Goal: Information Seeking & Learning: Learn about a topic

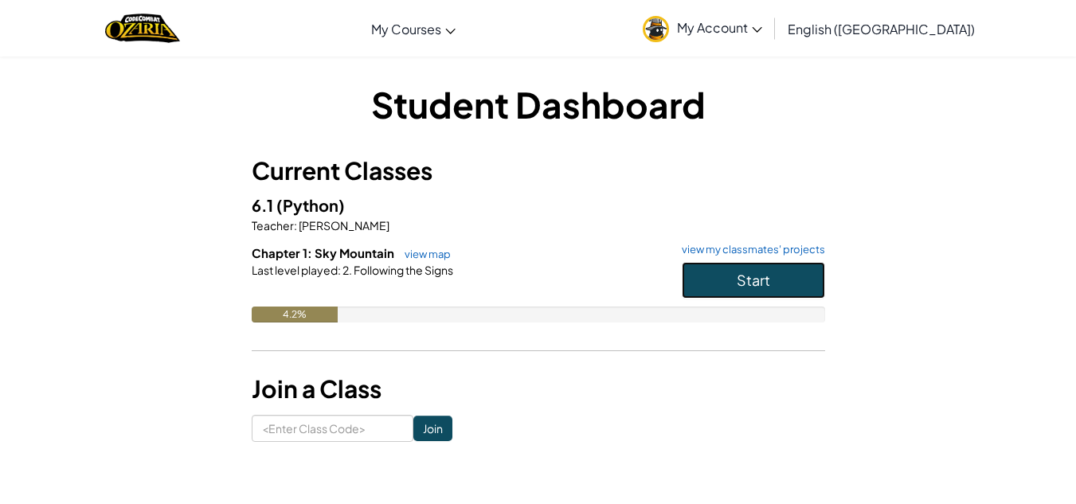
click at [736, 281] on span "Start" at bounding box center [752, 280] width 33 height 18
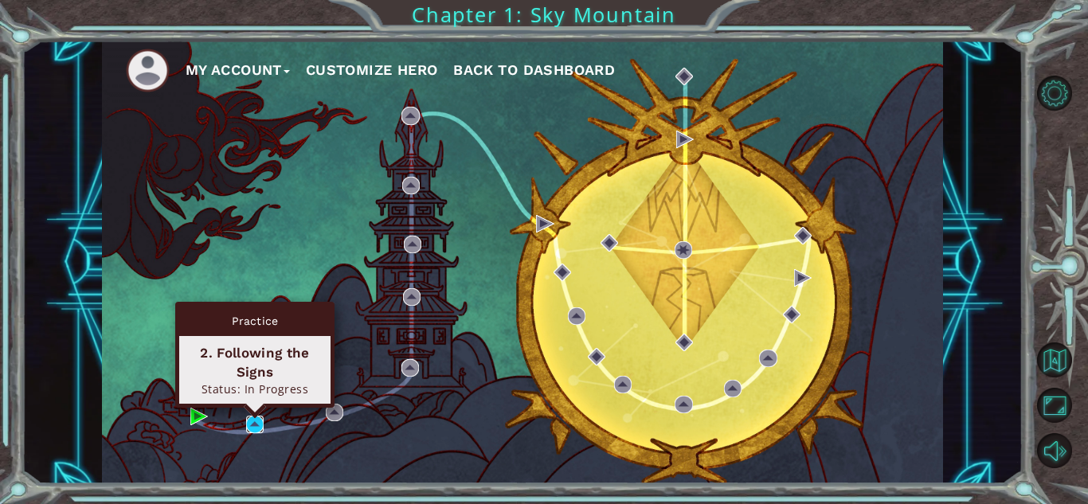
click at [252, 424] on img at bounding box center [255, 425] width 18 height 18
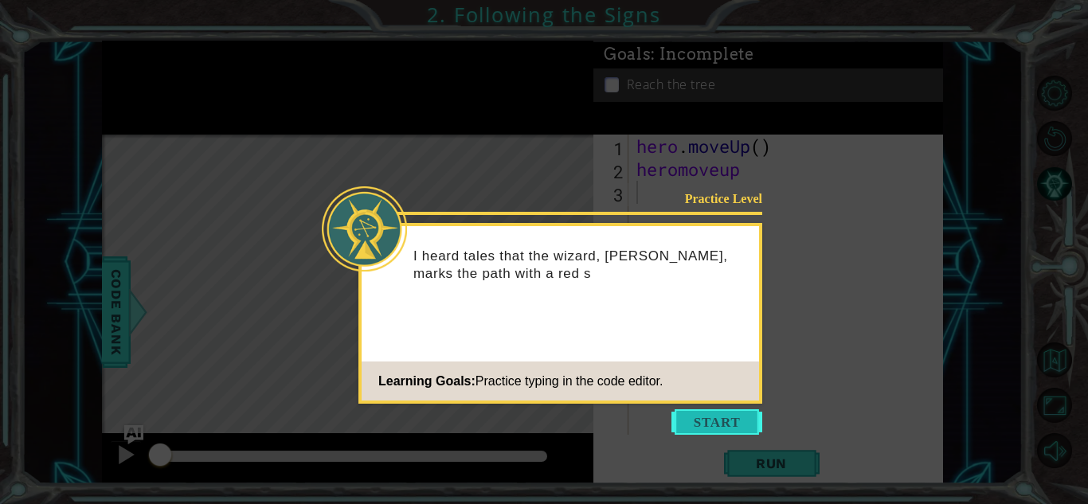
click at [693, 420] on button "Start" at bounding box center [716, 421] width 91 height 25
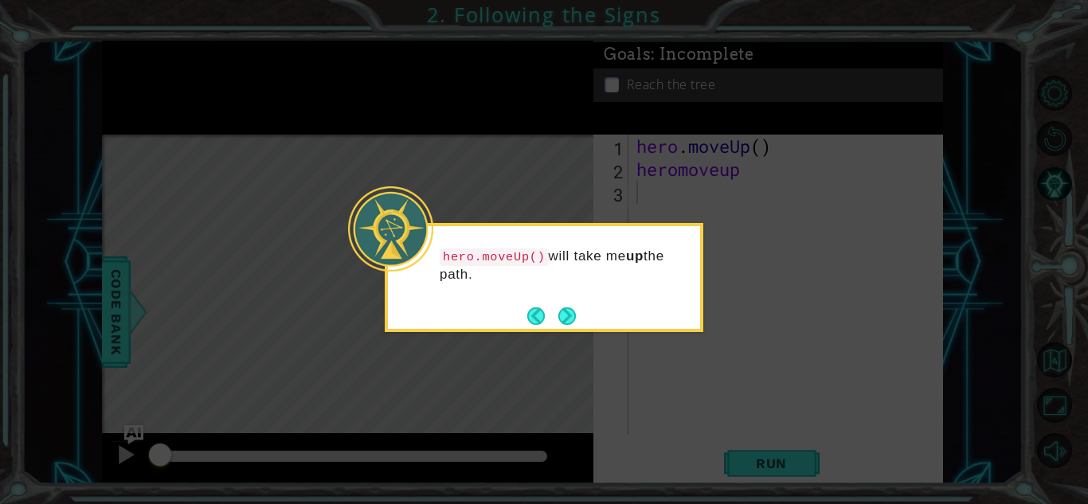
click at [549, 334] on icon at bounding box center [544, 252] width 1088 height 504
click at [598, 318] on div "hero.moveUp() will take me up the path." at bounding box center [544, 277] width 318 height 109
click at [551, 322] on button "Back" at bounding box center [542, 316] width 31 height 18
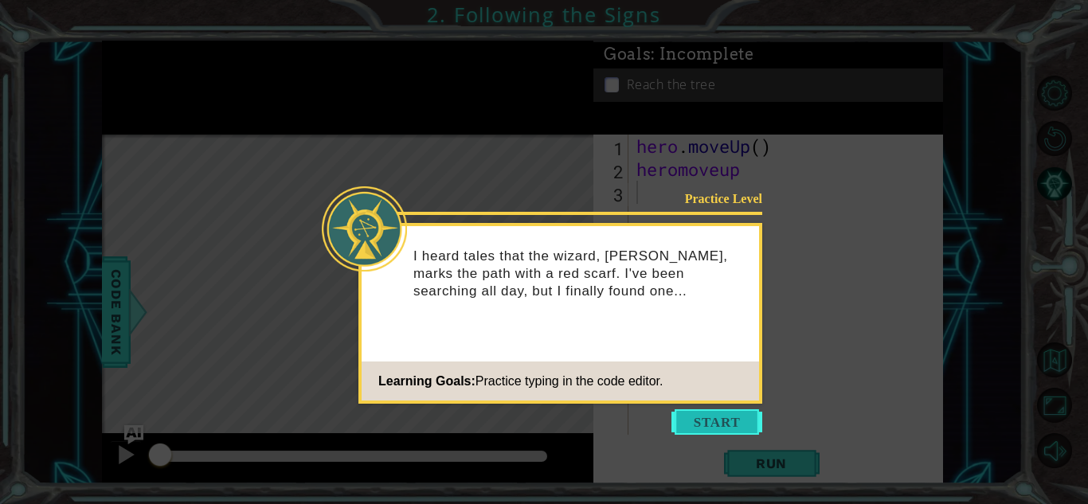
click at [679, 418] on button "Start" at bounding box center [716, 421] width 91 height 25
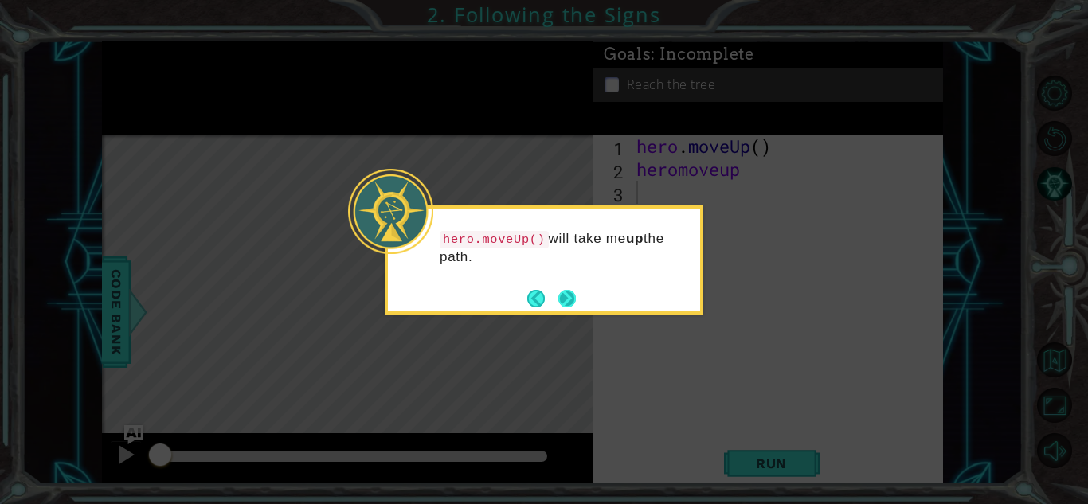
click at [576, 303] on button "Next" at bounding box center [567, 299] width 18 height 18
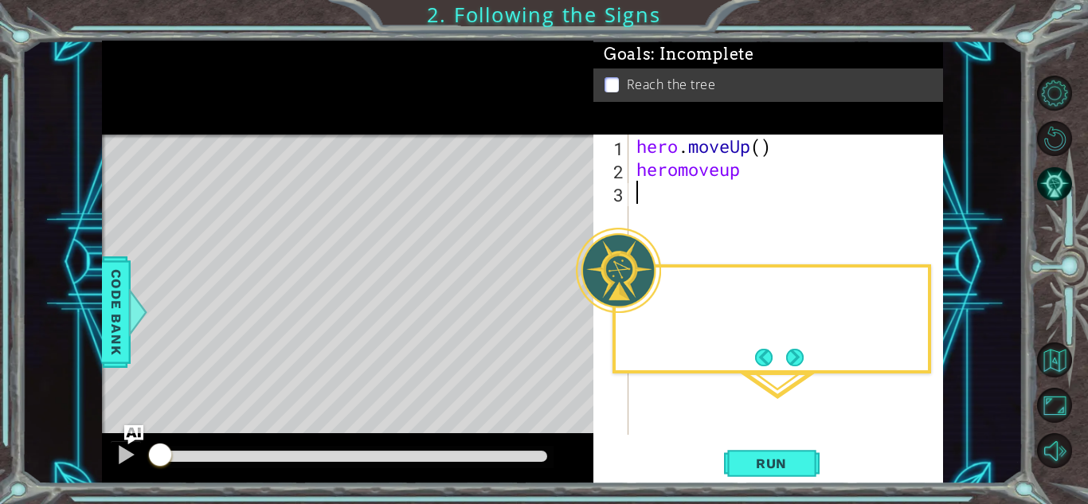
click at [578, 303] on div at bounding box center [618, 270] width 85 height 85
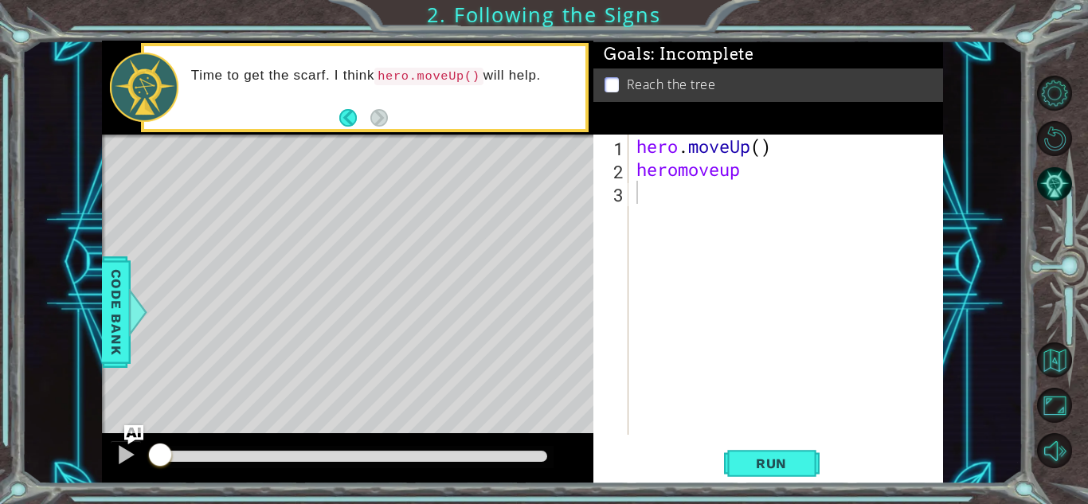
click at [337, 311] on div "Level Map" at bounding box center [470, 369] width 736 height 469
click at [349, 112] on button "Back" at bounding box center [354, 118] width 31 height 18
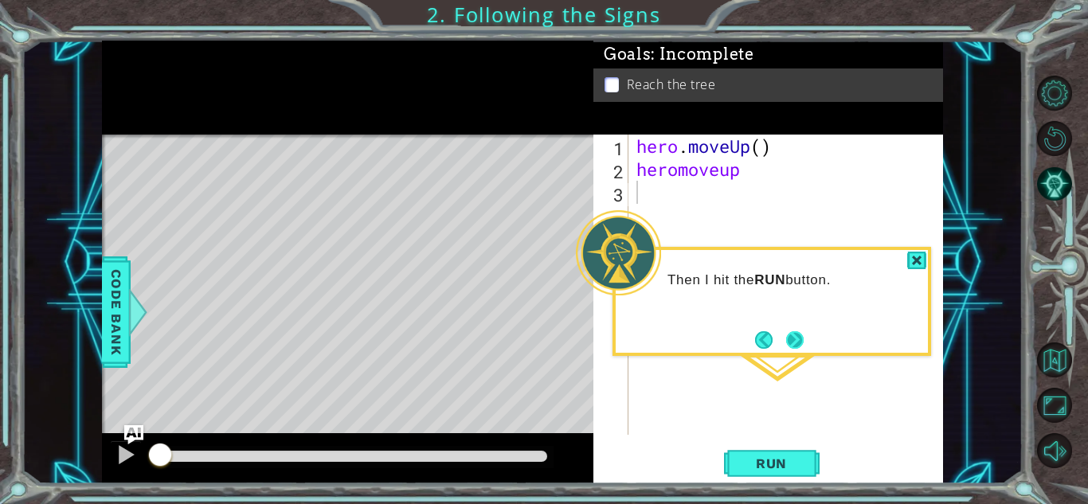
click at [786, 338] on button "Next" at bounding box center [795, 339] width 18 height 18
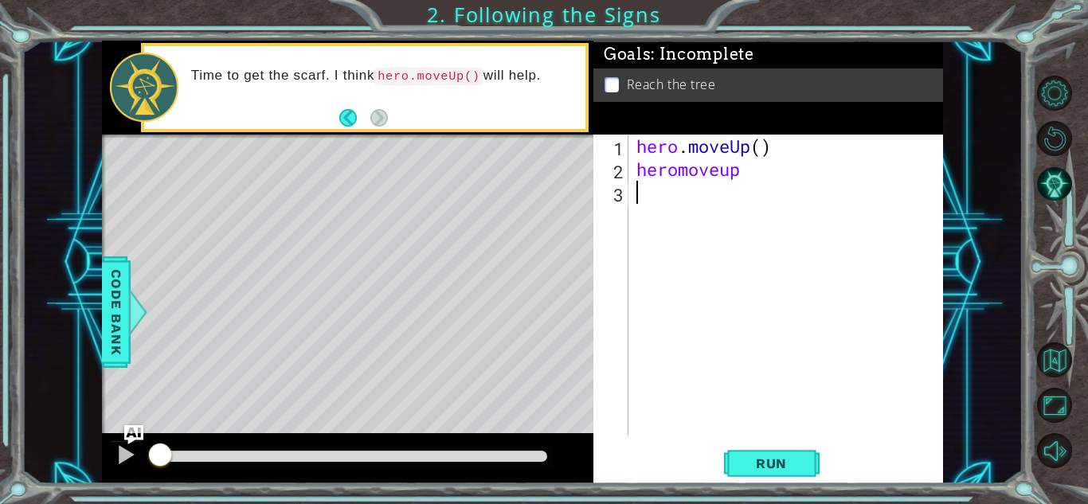
click at [663, 191] on div "hero . moveUp ( ) heromoveup" at bounding box center [790, 308] width 314 height 346
click at [490, 220] on div "Level Map" at bounding box center [470, 369] width 736 height 469
click at [753, 174] on div "hero . moveUp ( ) heromoveup" at bounding box center [790, 308] width 314 height 346
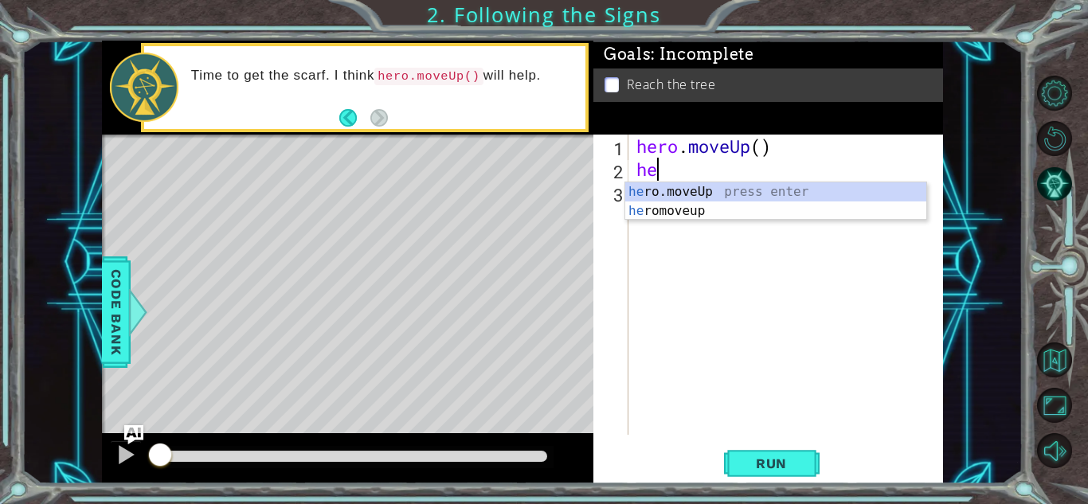
type textarea "h"
click at [681, 190] on div "h ero.moveUp press enter h eromoveup press enter" at bounding box center [775, 220] width 301 height 76
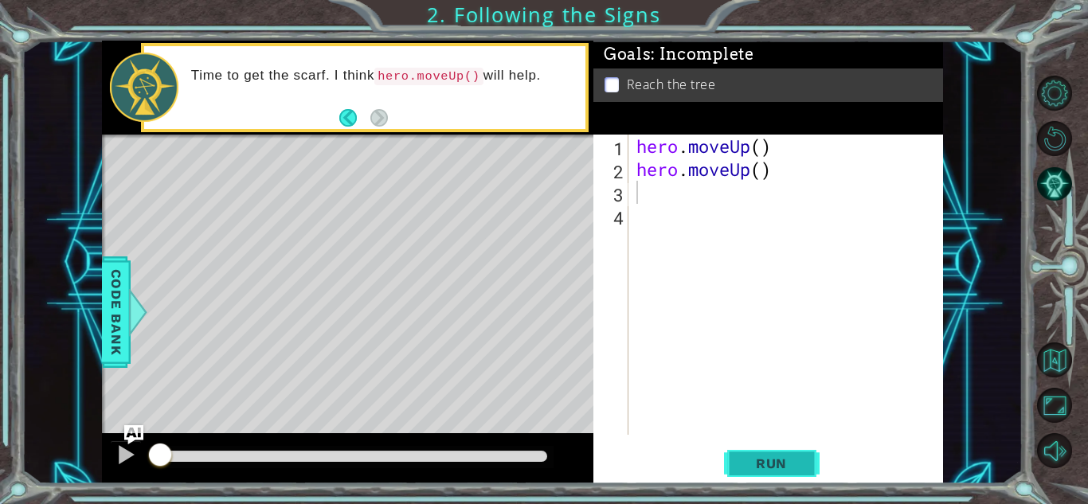
click at [770, 459] on span "Run" at bounding box center [771, 463] width 63 height 16
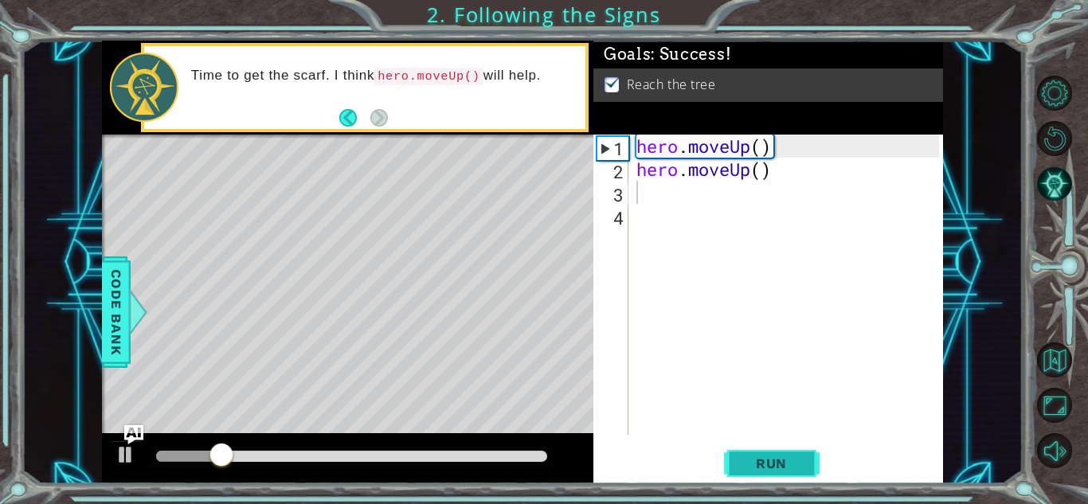
click at [770, 459] on span "Run" at bounding box center [771, 463] width 63 height 16
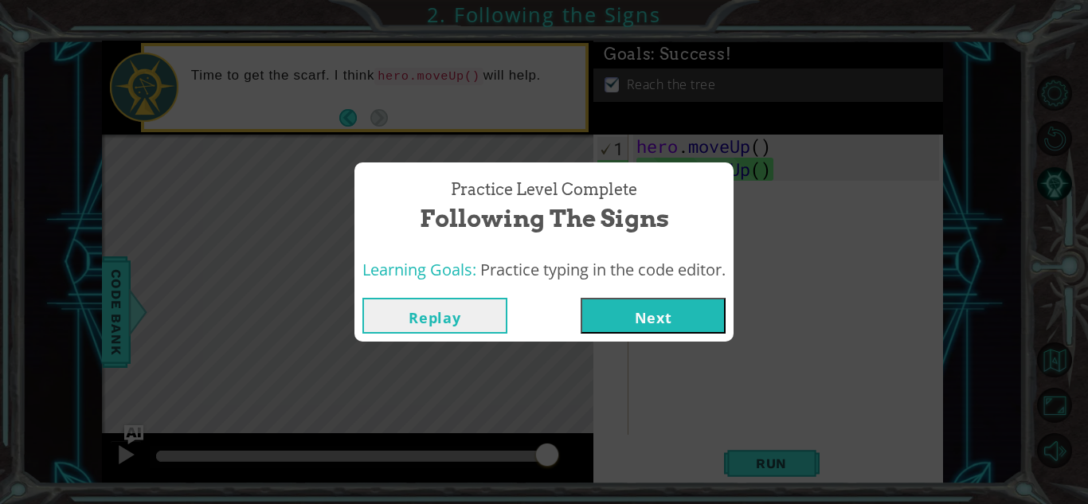
click at [639, 319] on button "Next" at bounding box center [652, 316] width 145 height 36
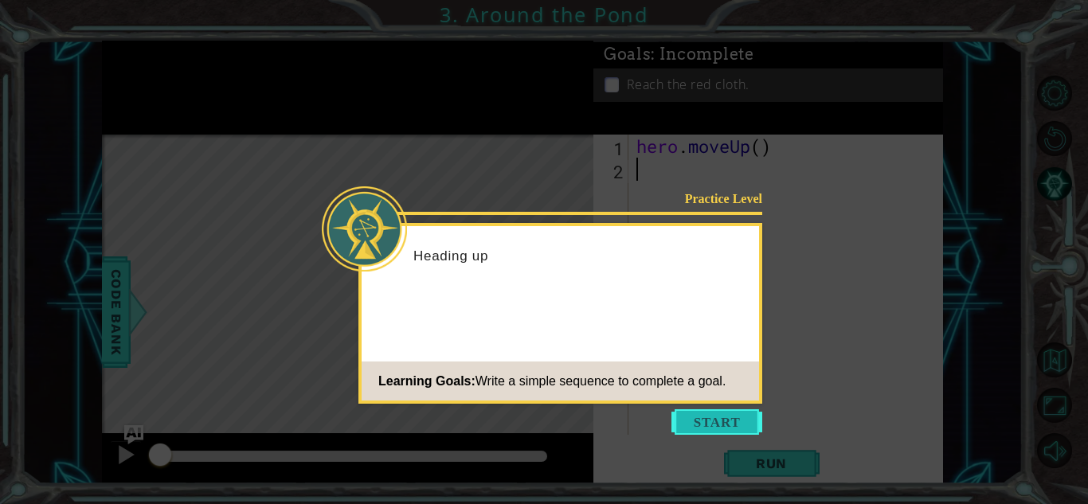
click at [712, 422] on button "Start" at bounding box center [716, 421] width 91 height 25
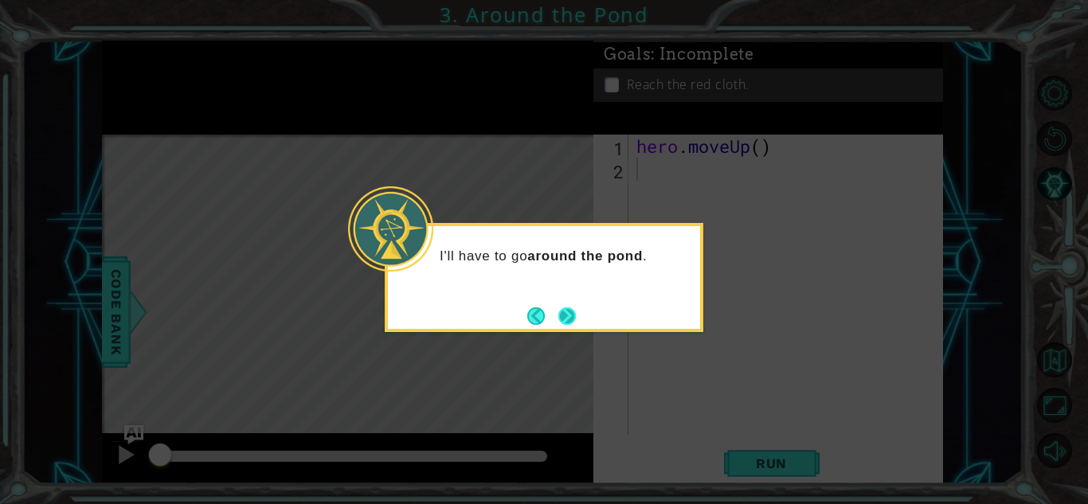
click at [565, 313] on button "Next" at bounding box center [567, 316] width 18 height 18
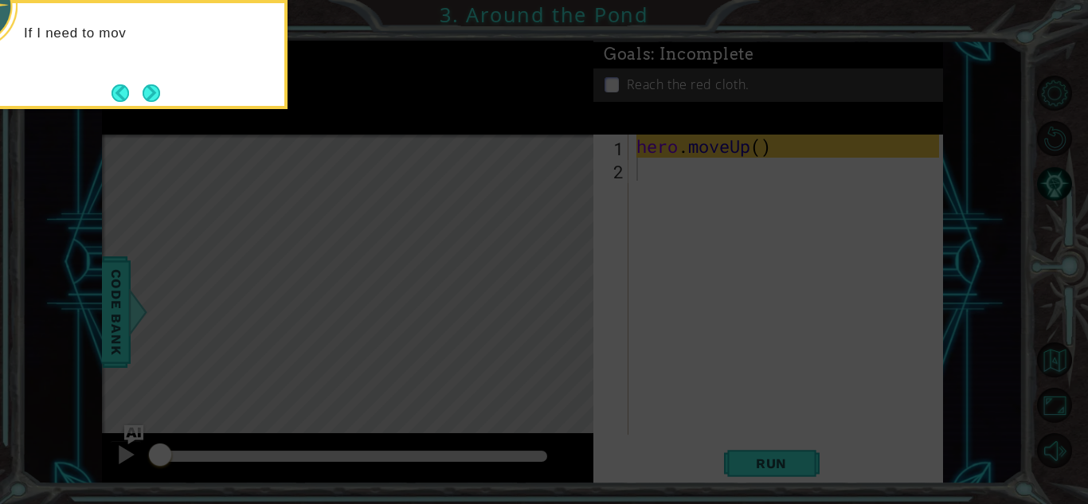
click at [691, 300] on icon at bounding box center [544, 74] width 1088 height 857
click at [461, 230] on icon at bounding box center [544, 74] width 1088 height 857
click at [502, 238] on icon at bounding box center [544, 74] width 1088 height 857
click at [145, 96] on button "Next" at bounding box center [152, 93] width 18 height 18
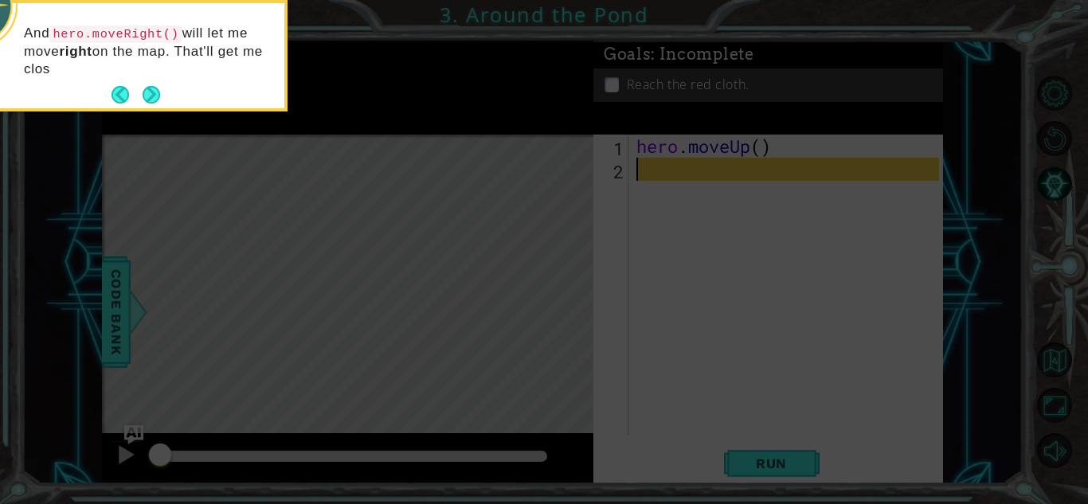
click at [145, 96] on button "Next" at bounding box center [152, 95] width 18 height 18
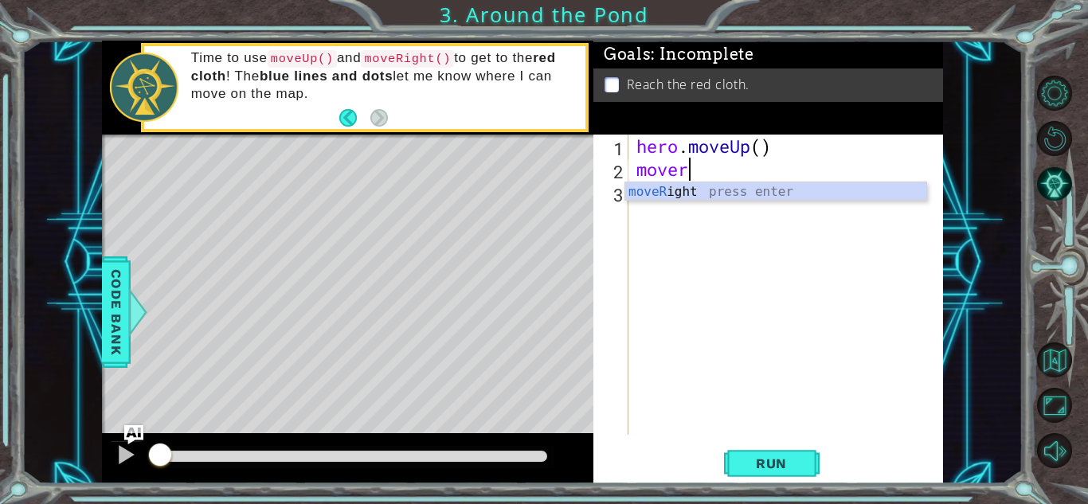
scroll to position [0, 2]
type textarea "moveright"
click at [675, 191] on div "moveRight press enter" at bounding box center [775, 210] width 301 height 57
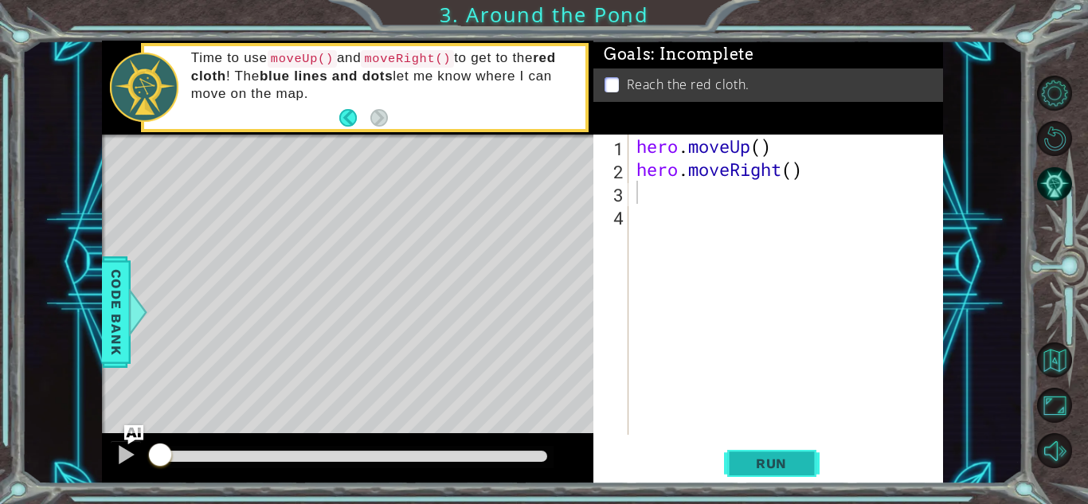
click at [779, 461] on span "Run" at bounding box center [771, 463] width 63 height 16
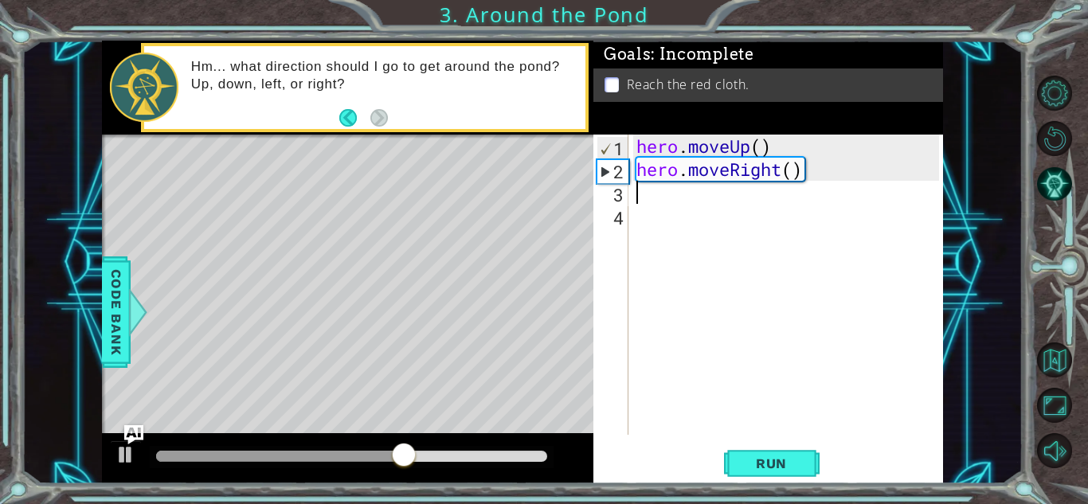
click at [611, 170] on div "2" at bounding box center [612, 171] width 31 height 23
click at [601, 176] on div "2" at bounding box center [612, 171] width 31 height 23
type textarea "hero.moveRight()"
click at [657, 209] on div "hero . moveUp ( ) hero . moveRight ( )" at bounding box center [790, 308] width 314 height 346
click at [624, 199] on div "3" at bounding box center [612, 194] width 32 height 23
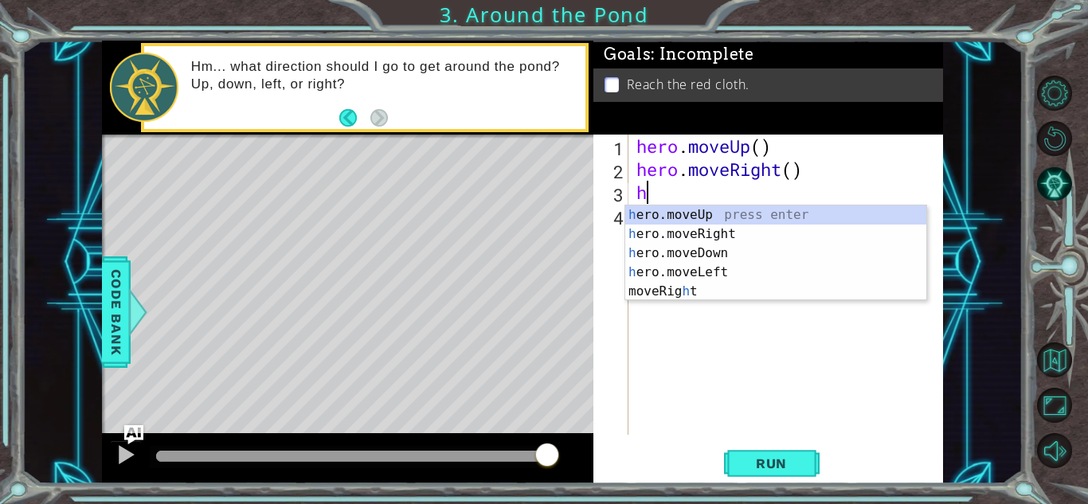
type textarea "he"
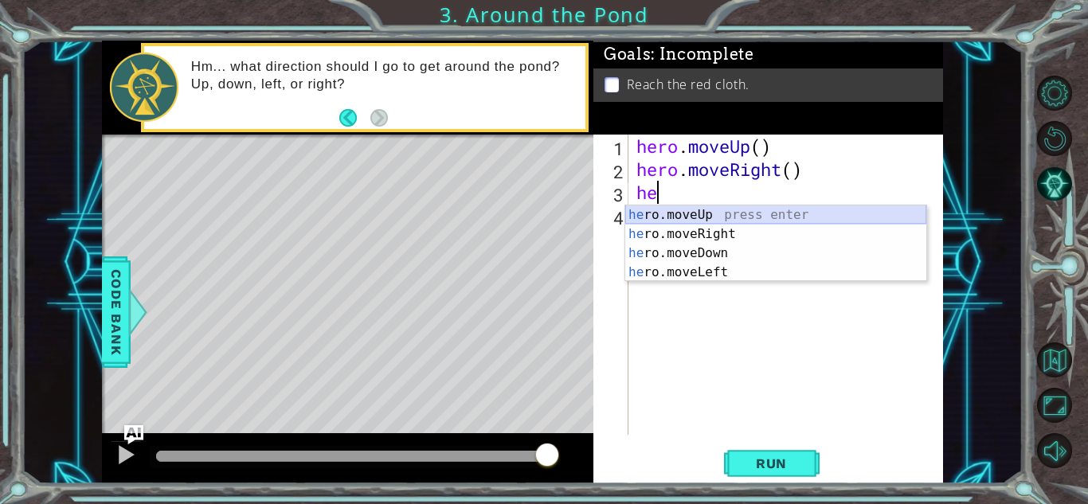
click at [681, 210] on div "he ro.moveUp press enter he ro.moveRight press enter he ro.moveDown press enter…" at bounding box center [775, 262] width 301 height 115
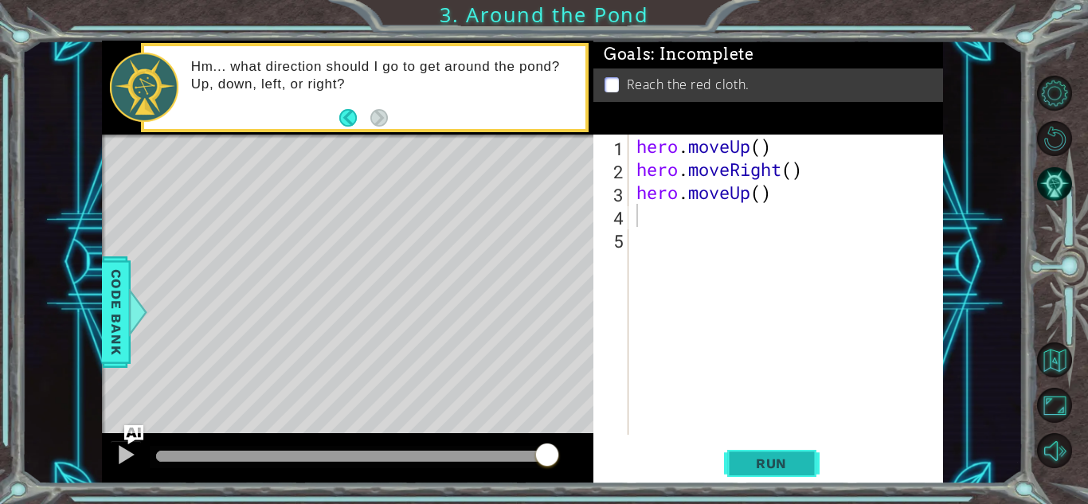
click at [767, 468] on span "Run" at bounding box center [771, 463] width 63 height 16
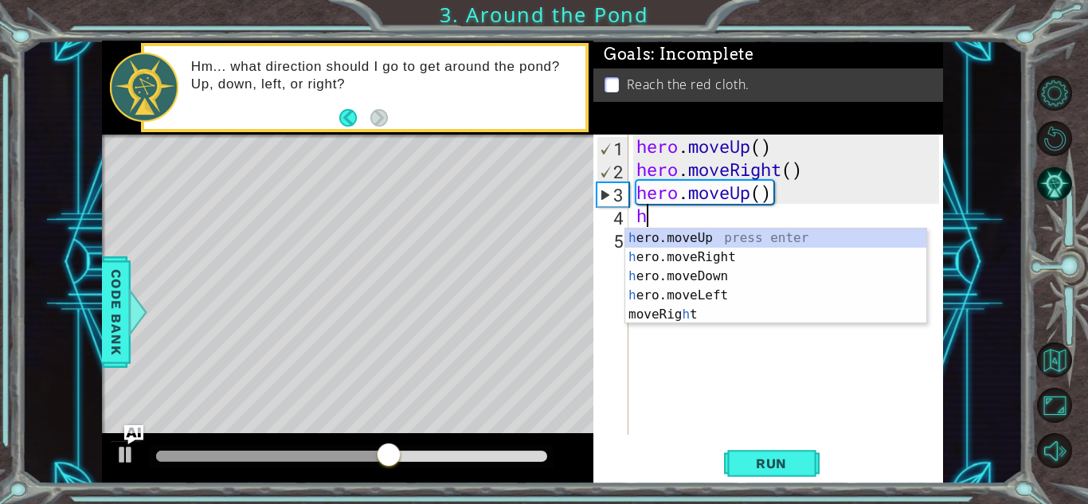
type textarea "he"
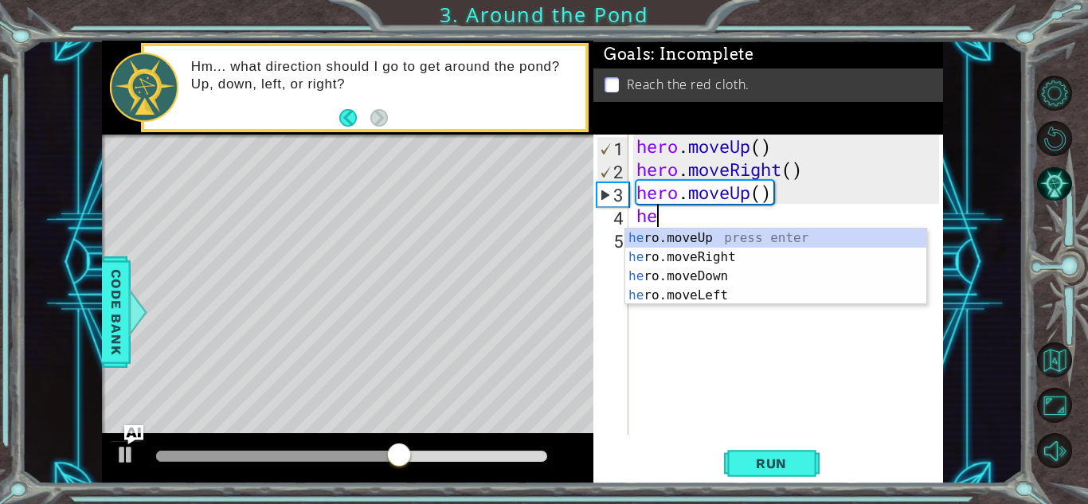
click at [659, 240] on div "he ro.moveUp press enter he ro.moveRight press enter he ro.moveDown press enter…" at bounding box center [775, 286] width 301 height 115
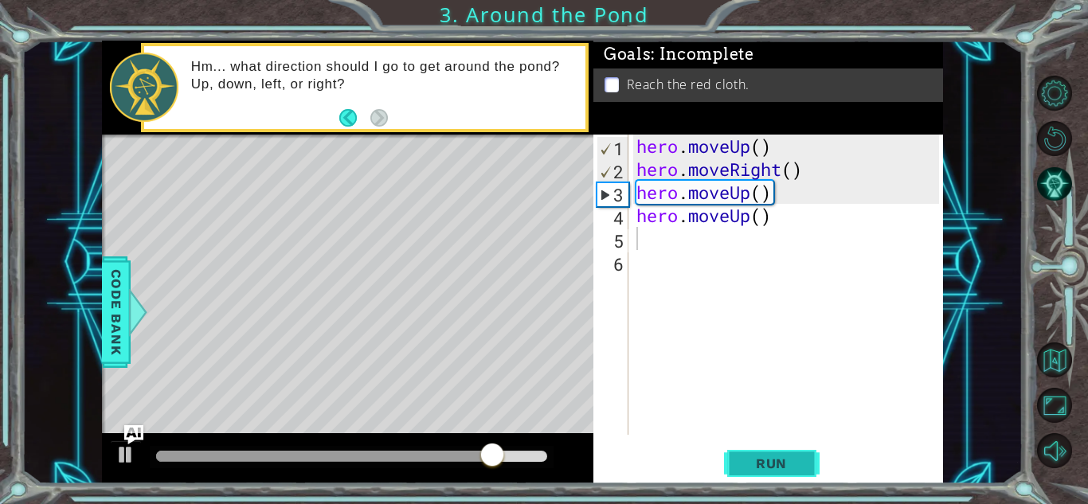
click at [776, 460] on span "Run" at bounding box center [771, 463] width 63 height 16
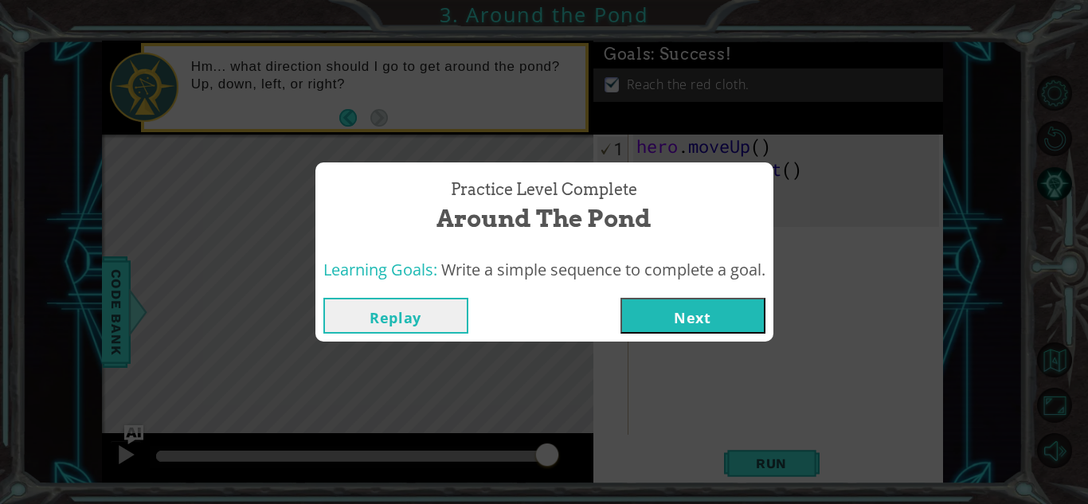
click at [660, 311] on button "Next" at bounding box center [692, 316] width 145 height 36
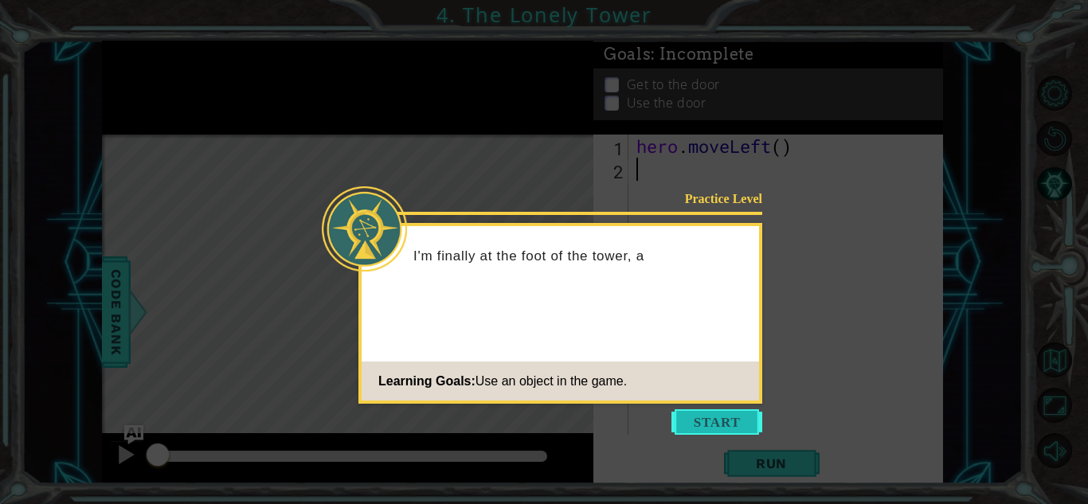
click at [699, 415] on button "Start" at bounding box center [716, 421] width 91 height 25
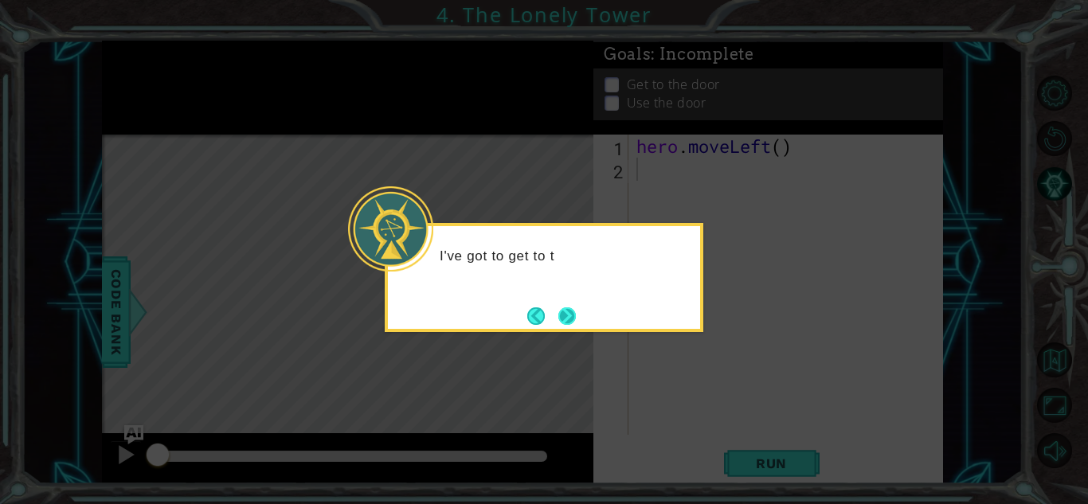
click at [560, 311] on button "Next" at bounding box center [566, 316] width 19 height 19
click at [560, 311] on button "Next" at bounding box center [567, 316] width 18 height 18
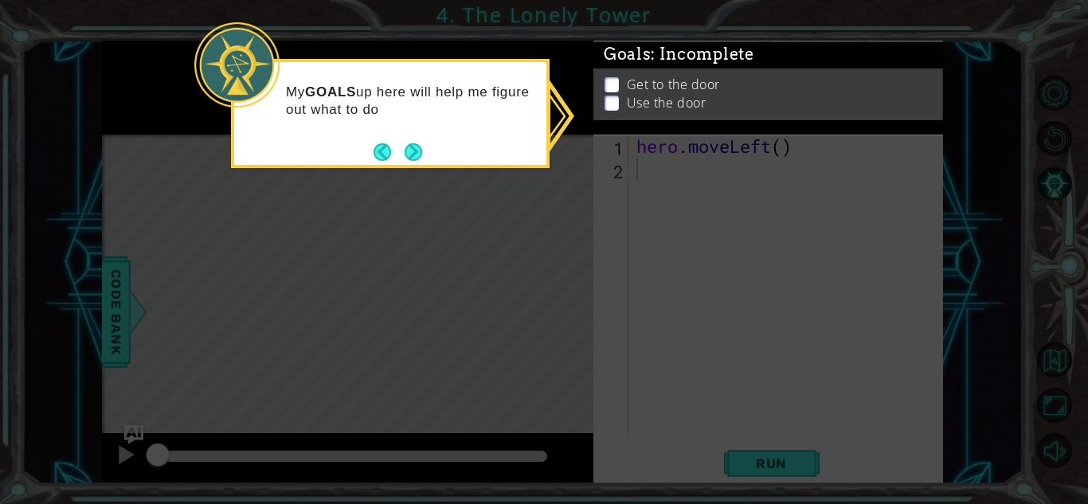
click at [573, 131] on icon at bounding box center [544, 252] width 1088 height 504
click at [412, 149] on button "Next" at bounding box center [413, 152] width 18 height 18
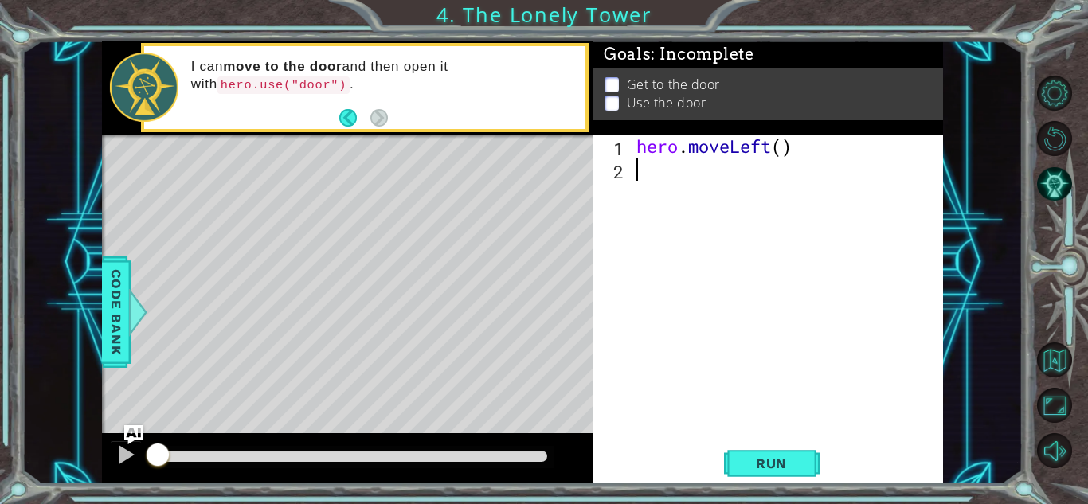
type textarea "h"
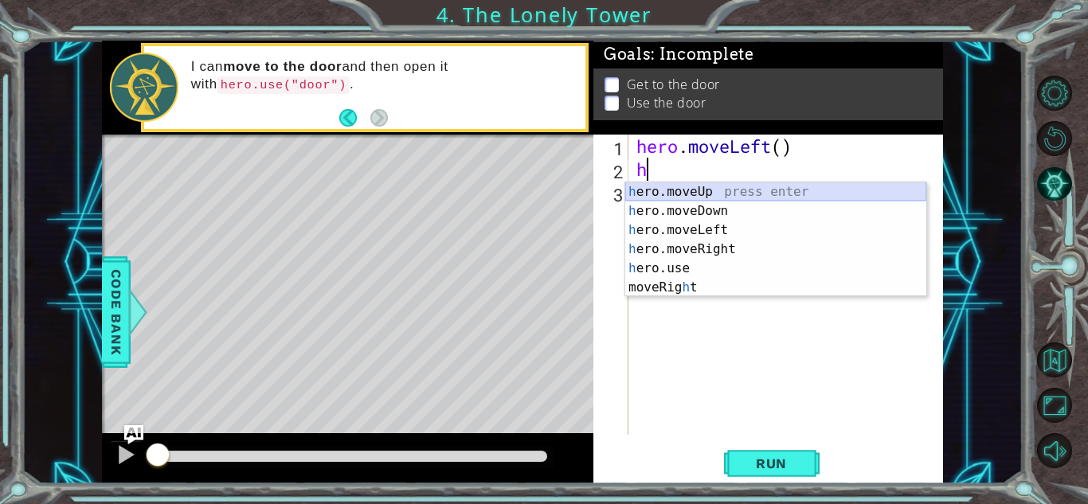
click at [679, 189] on div "h ero.moveUp press enter h ero.moveDown press enter h ero.moveLeft press enter …" at bounding box center [775, 258] width 301 height 153
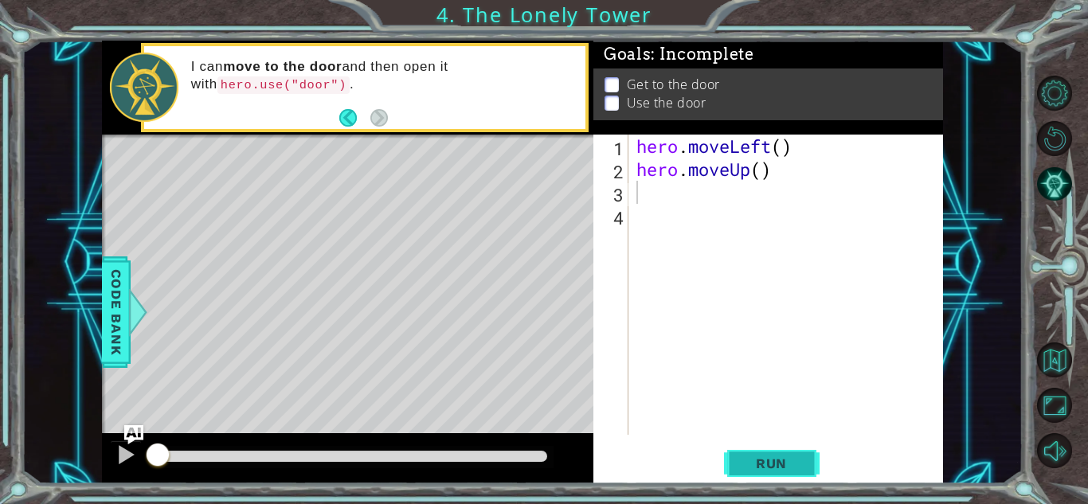
click at [753, 469] on span "Run" at bounding box center [771, 463] width 63 height 16
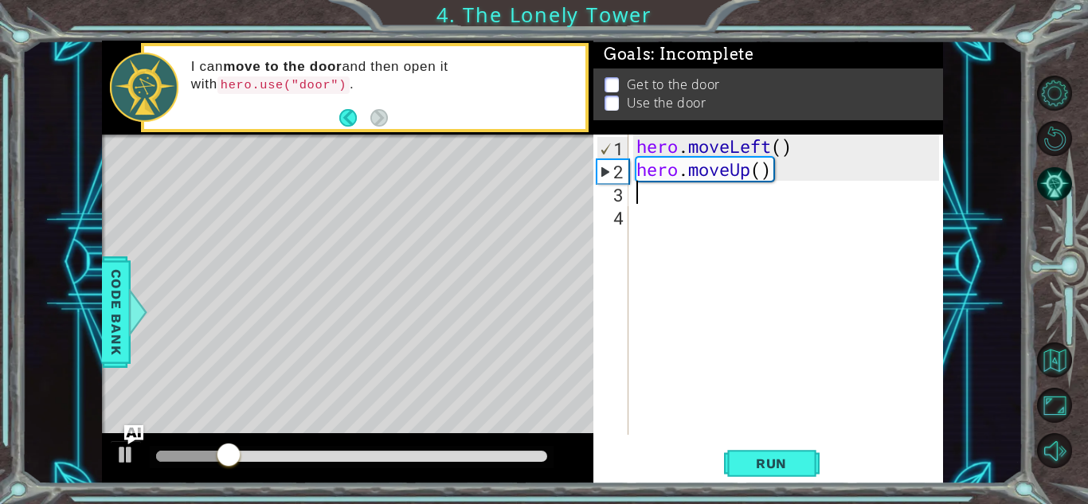
type textarea "h"
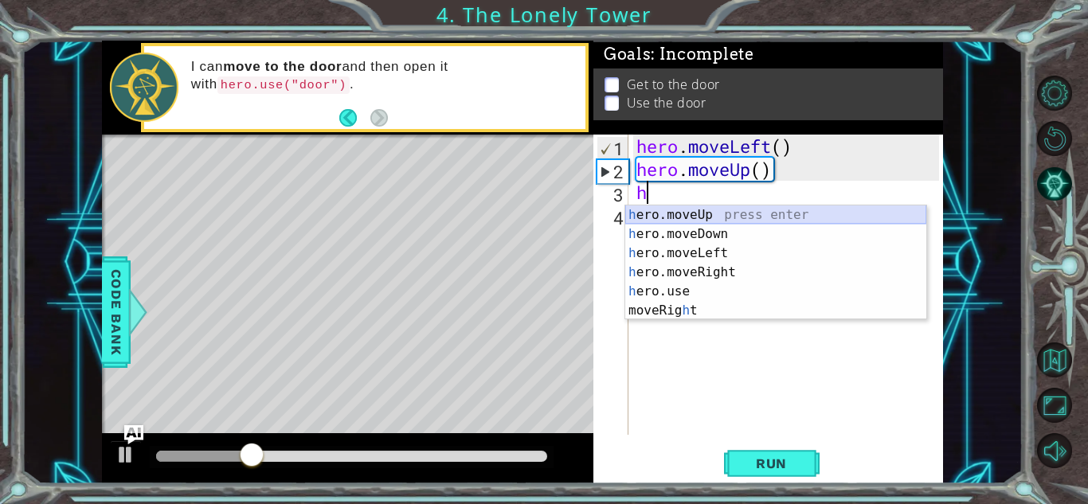
click at [656, 211] on div "h ero.moveUp press enter h ero.moveDown press enter h ero.moveLeft press enter …" at bounding box center [775, 281] width 301 height 153
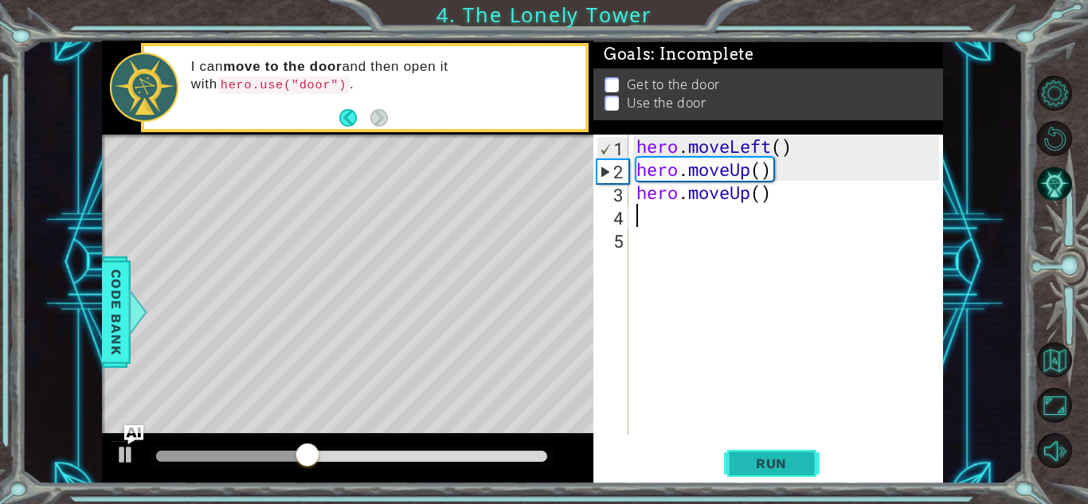
click at [783, 467] on span "Run" at bounding box center [771, 463] width 63 height 16
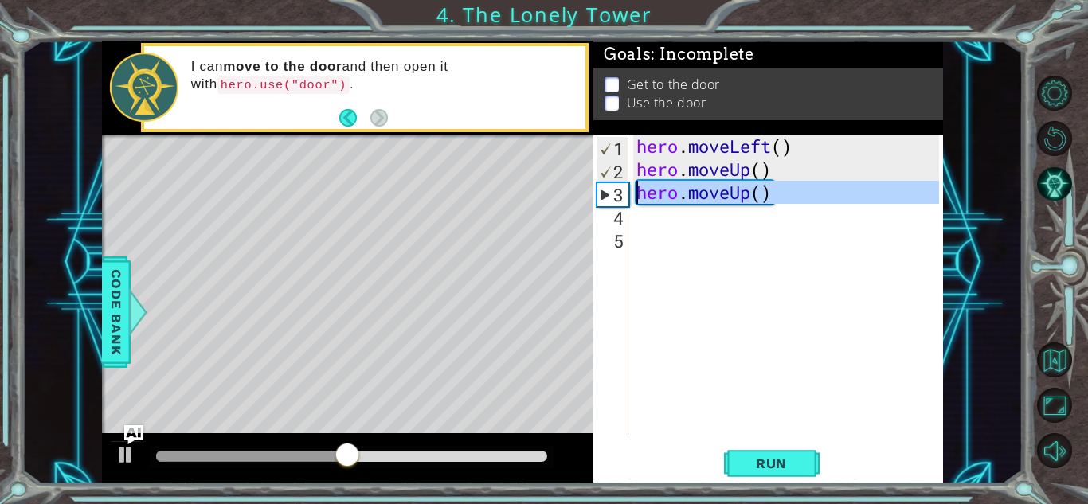
click at [600, 192] on div "3" at bounding box center [612, 194] width 31 height 23
type textarea "hero.moveUp()"
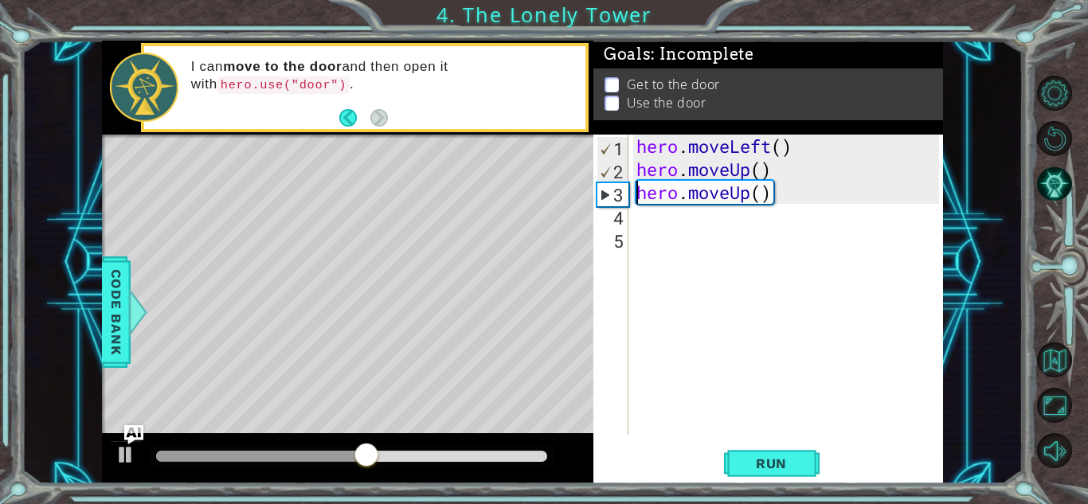
click at [635, 212] on div "hero . moveLeft ( ) hero . moveUp ( ) hero . moveUp ( )" at bounding box center [790, 308] width 314 height 346
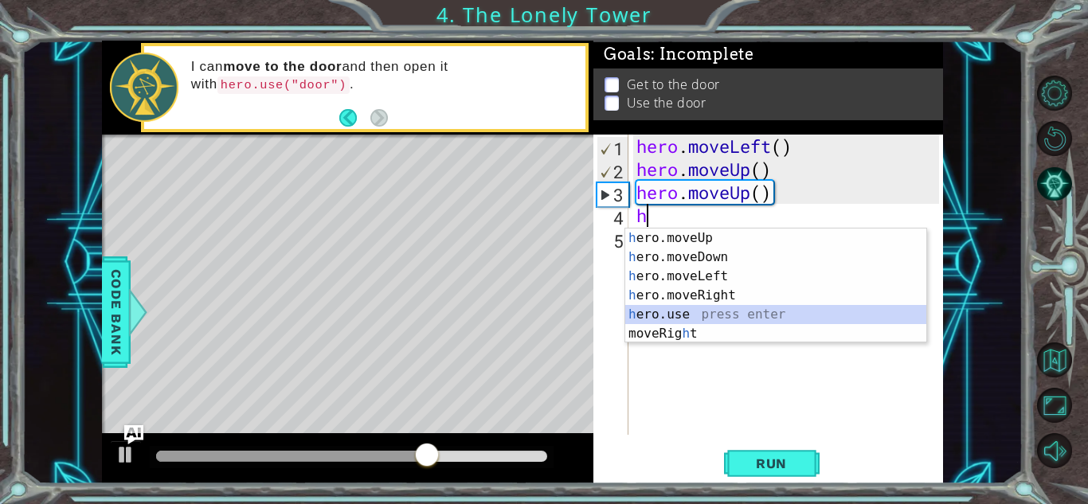
click at [663, 318] on div "h ero.moveUp press enter h ero.moveDown press enter h ero.moveLeft press enter …" at bounding box center [775, 305] width 301 height 153
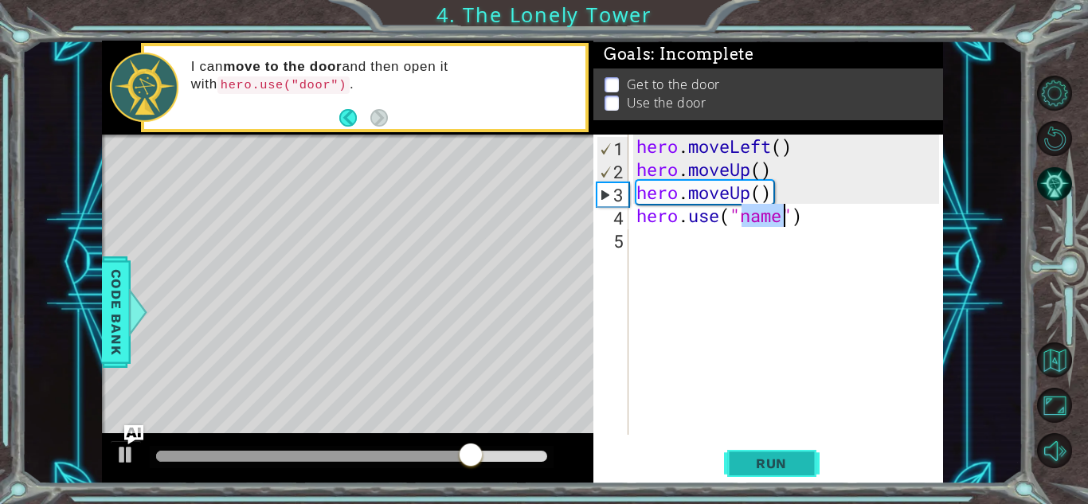
click at [767, 466] on span "Run" at bounding box center [771, 463] width 63 height 16
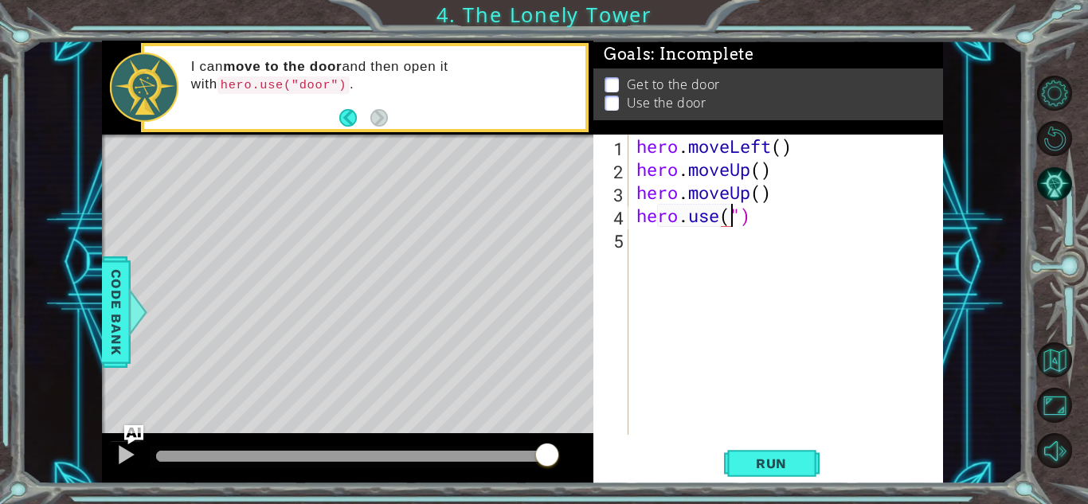
scroll to position [0, 5]
click at [775, 222] on div "hero . moveLeft ( ) hero . moveUp ( ) hero . moveUp ( ) hero . use ( ")" at bounding box center [790, 308] width 314 height 346
type textarea "hero.use("door)"
click at [754, 461] on span "Run" at bounding box center [771, 463] width 63 height 16
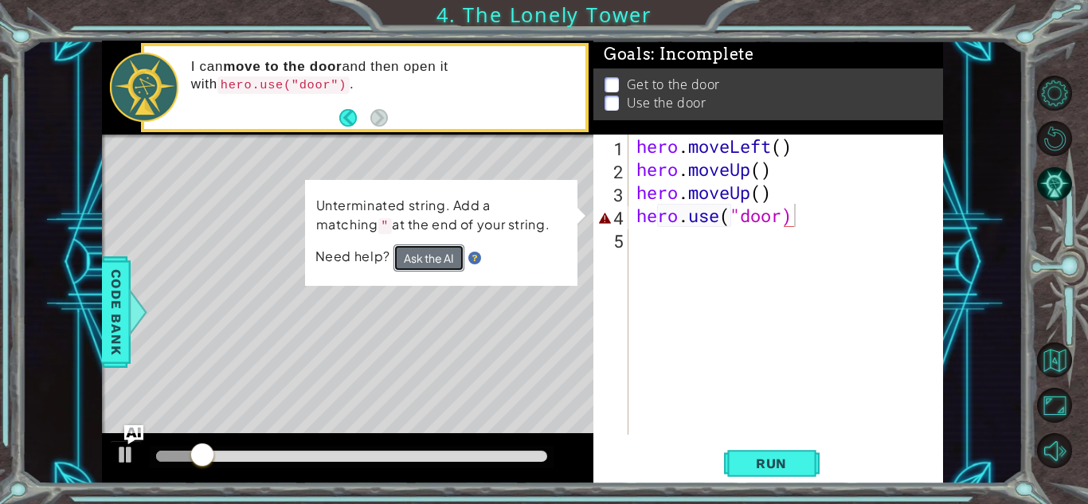
click at [420, 254] on button "Ask the AI" at bounding box center [428, 257] width 71 height 27
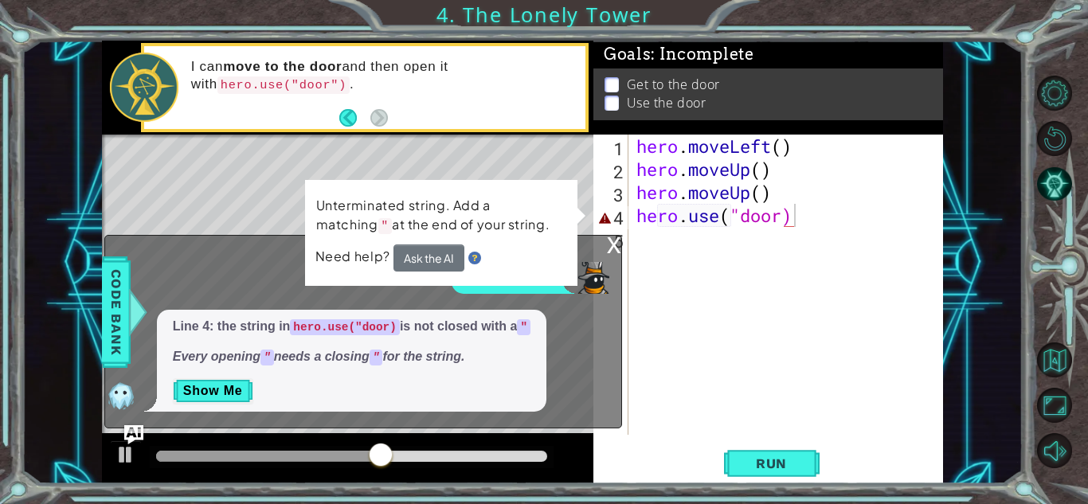
click at [619, 248] on div "x" at bounding box center [614, 244] width 14 height 16
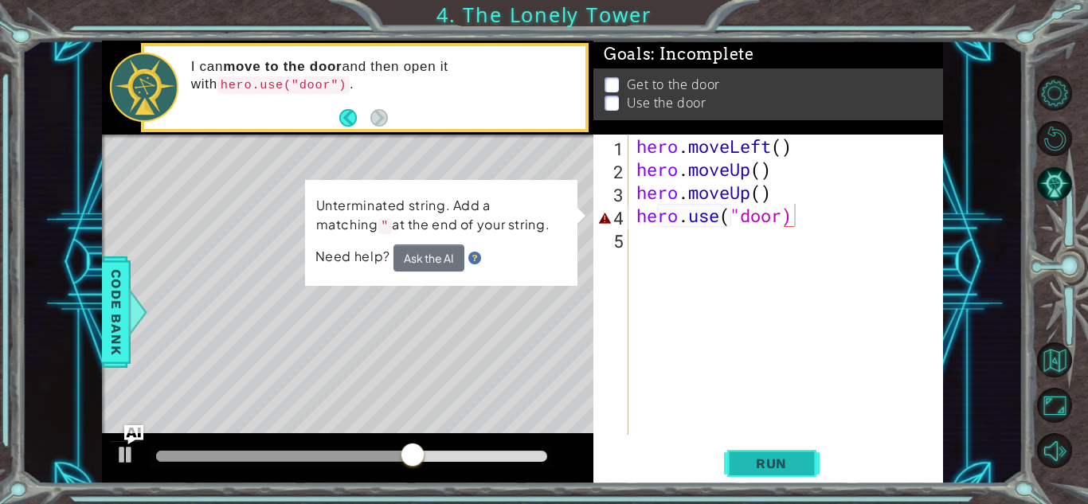
click at [775, 460] on span "Run" at bounding box center [771, 463] width 63 height 16
click at [772, 463] on span "Run" at bounding box center [771, 463] width 63 height 16
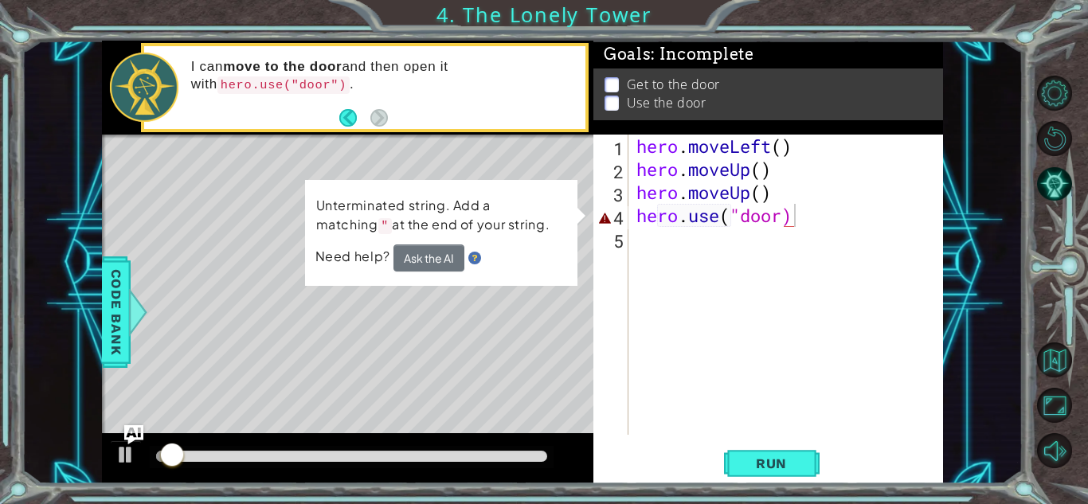
click at [292, 314] on div "Level Map" at bounding box center [470, 369] width 736 height 469
click at [619, 217] on div "4" at bounding box center [612, 217] width 32 height 23
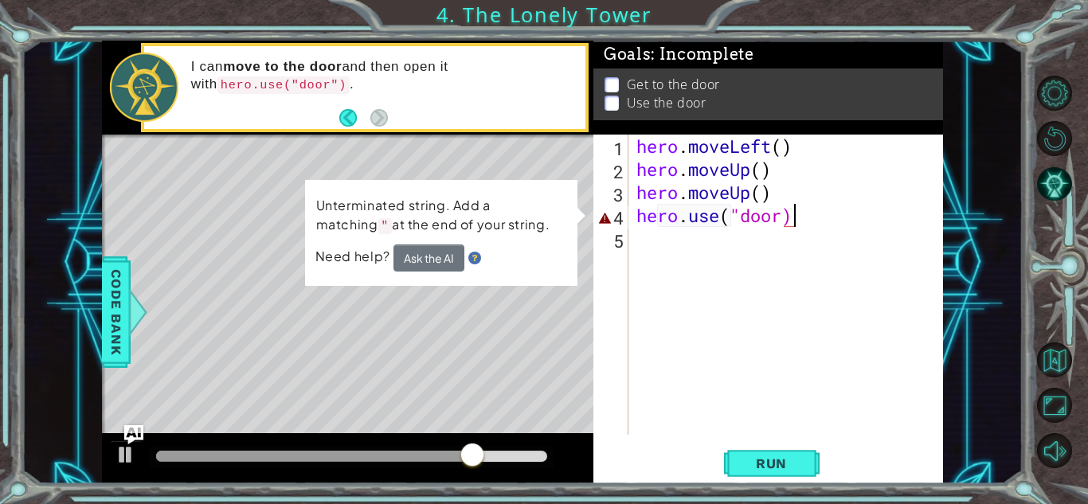
click at [658, 255] on div "hero . moveLeft ( ) hero . moveUp ( ) hero . moveUp ( ) hero . use ( "door)" at bounding box center [790, 308] width 314 height 346
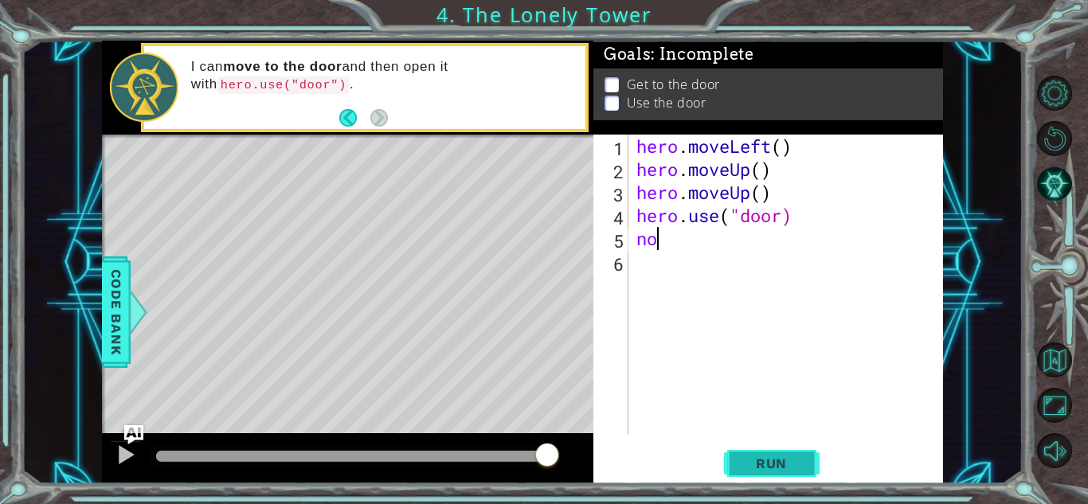
click at [769, 463] on span "Run" at bounding box center [771, 463] width 63 height 16
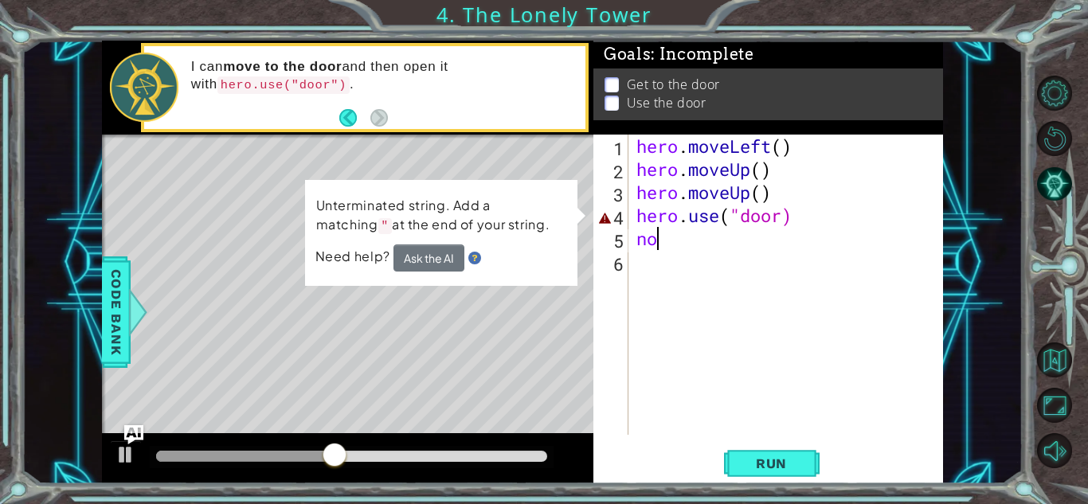
click at [801, 218] on div "hero . moveLeft ( ) hero . moveUp ( ) hero . moveUp ( ) hero . use ( "door) no" at bounding box center [790, 308] width 314 height 346
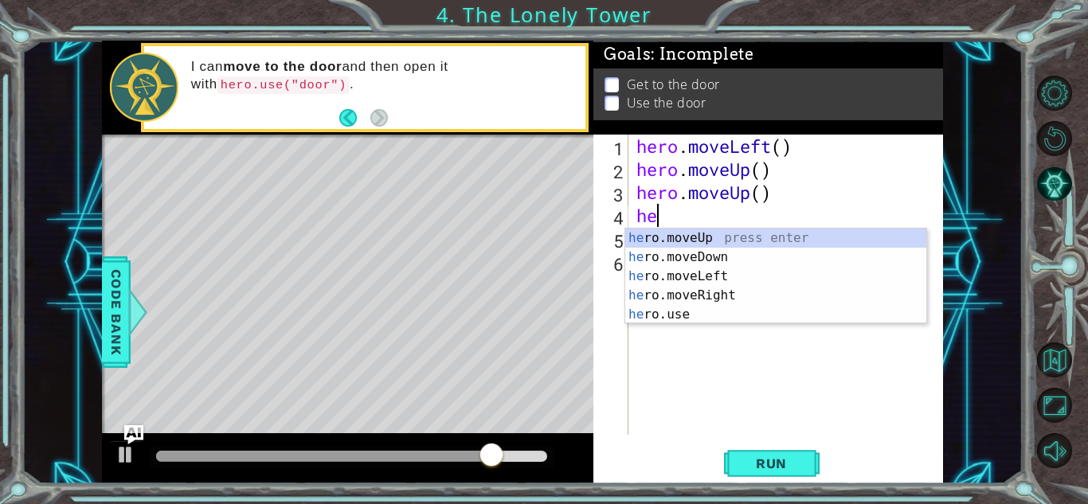
type textarea "h"
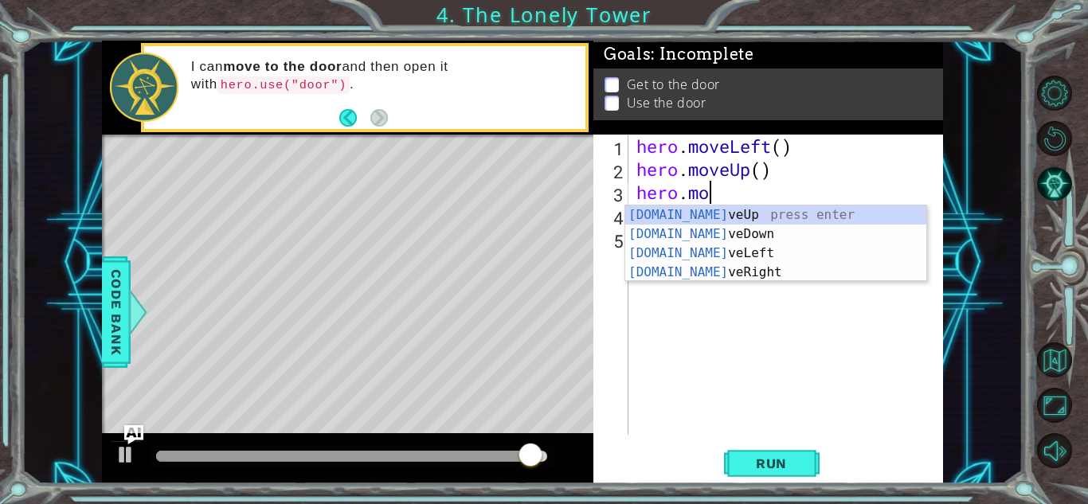
type textarea "hero.m"
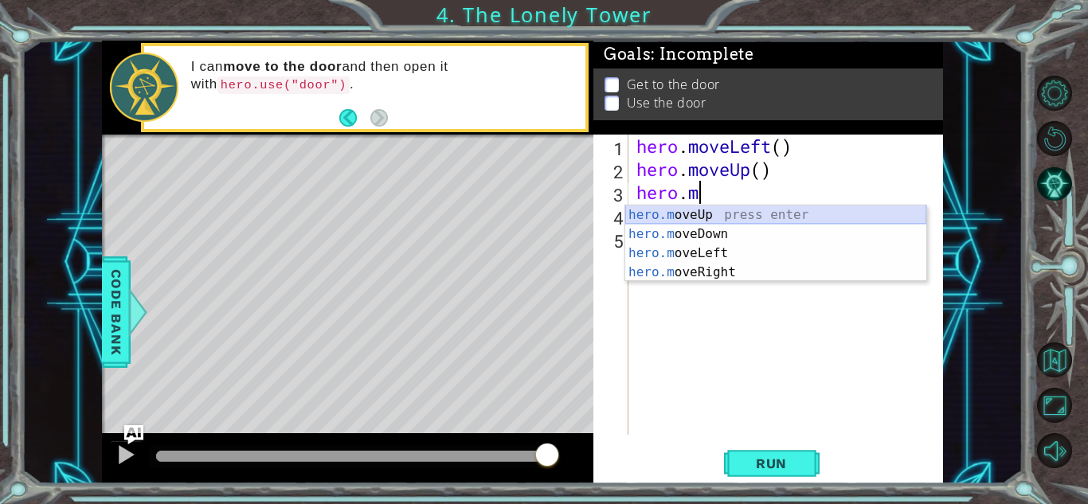
click at [790, 213] on div "hero.m oveUp press enter hero.m oveDown press enter hero.m oveLeft press enter …" at bounding box center [775, 262] width 301 height 115
